Goal: Find specific page/section: Find specific page/section

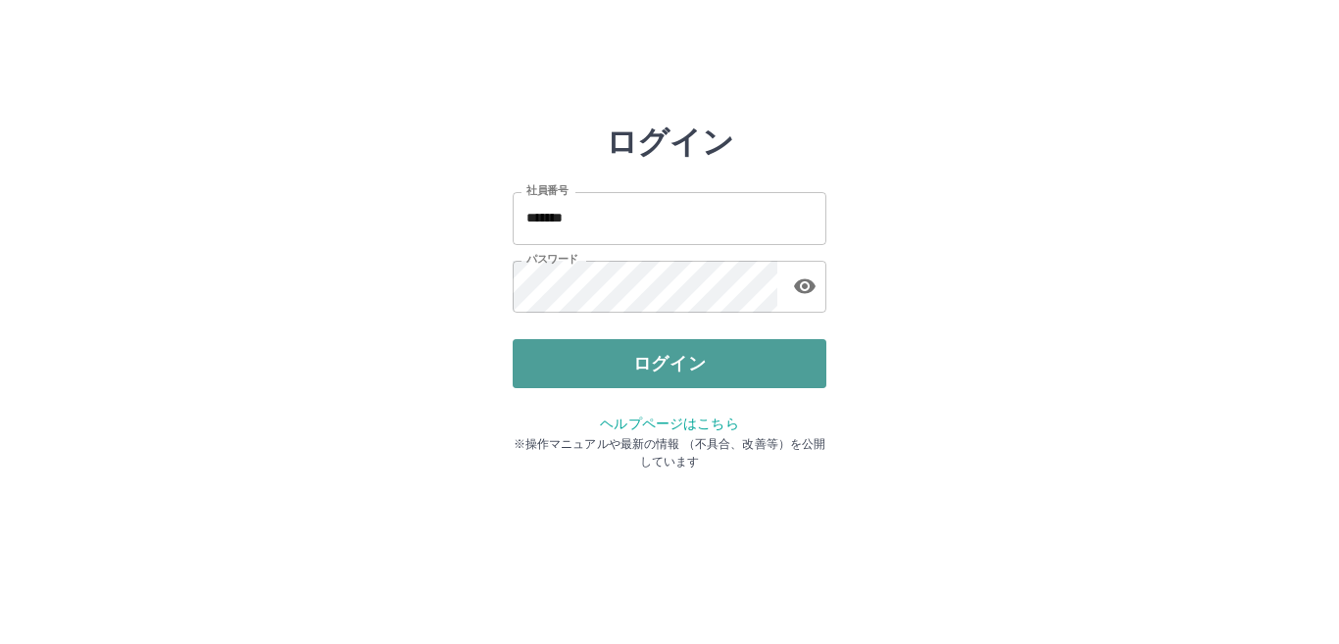
click at [647, 372] on button "ログイン" at bounding box center [670, 363] width 314 height 49
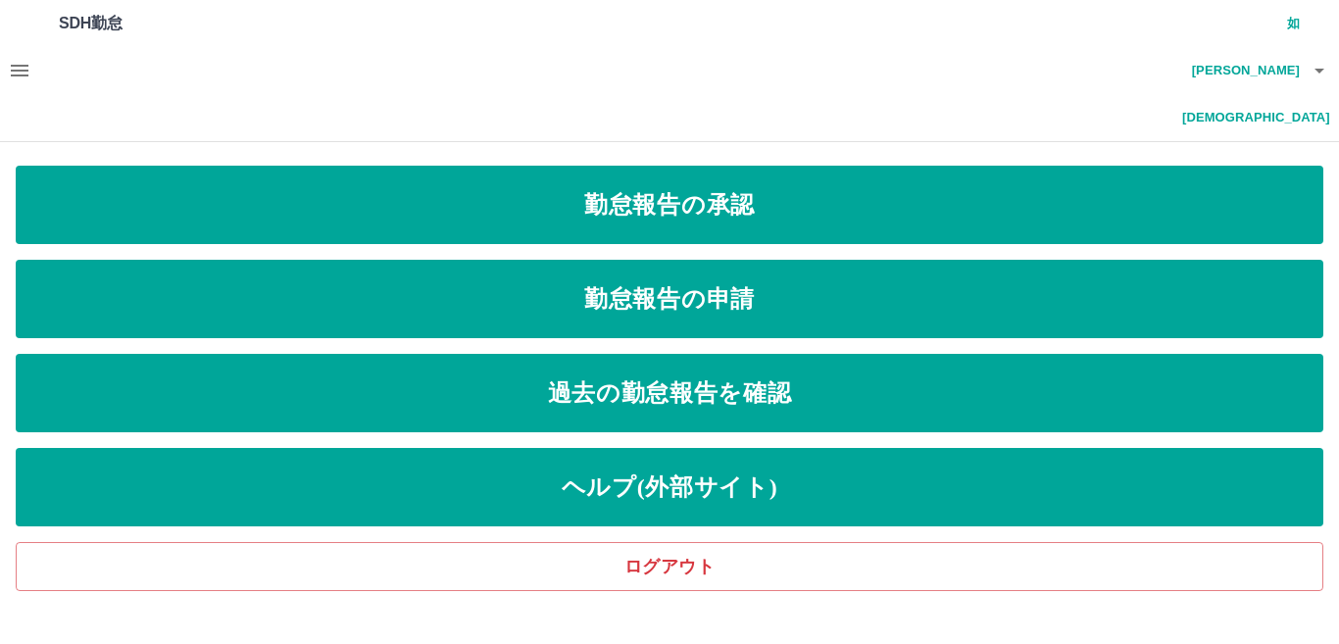
click at [18, 65] on icon "button" at bounding box center [20, 71] width 18 height 12
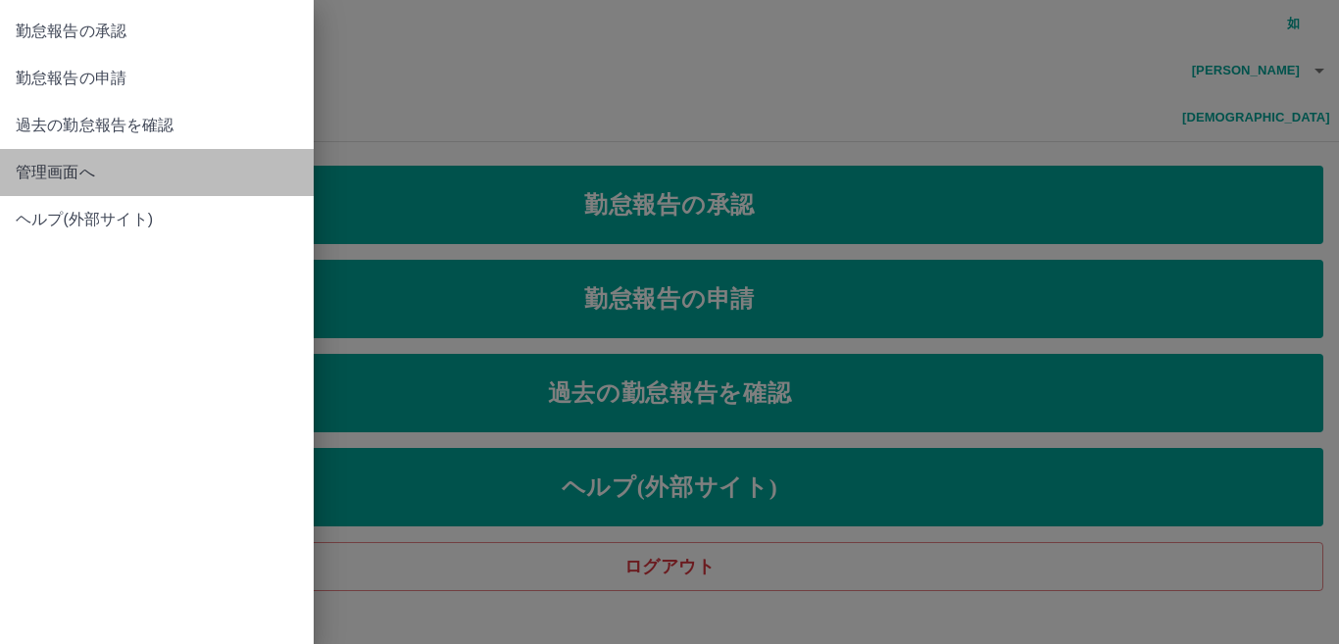
click at [83, 168] on span "管理画面へ" at bounding box center [157, 173] width 282 height 24
